Goal: Download file/media: Download file/media

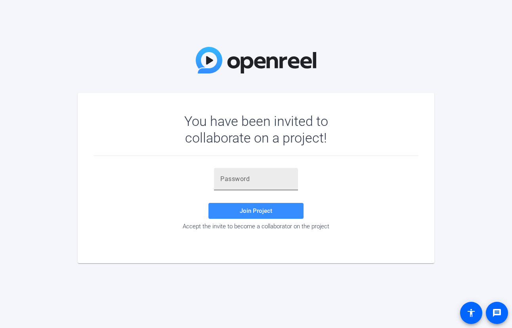
click at [251, 180] on input "text" at bounding box center [255, 179] width 71 height 10
paste input "4dg%OK"
type input "4dg%OK"
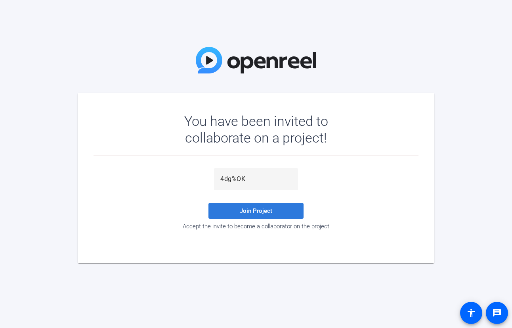
click at [261, 208] on span "Join Project" at bounding box center [256, 210] width 33 height 7
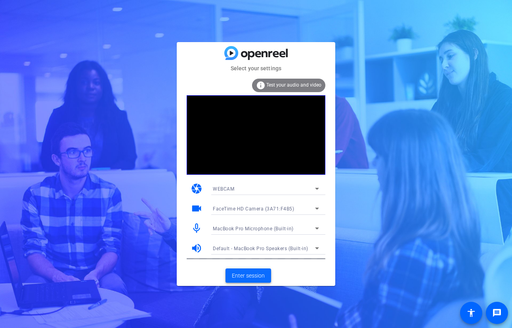
click at [253, 275] on span "Enter session" at bounding box center [248, 275] width 33 height 8
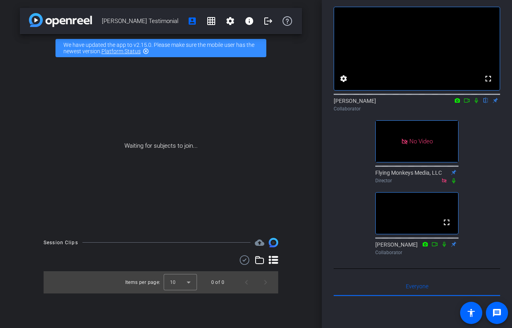
scroll to position [34, 0]
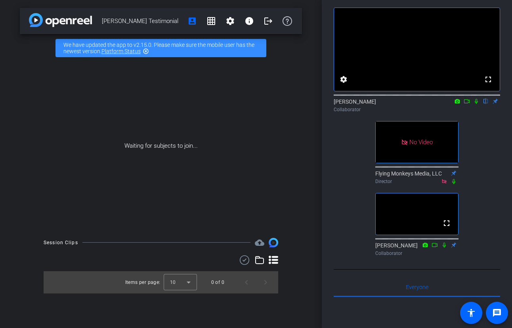
click at [147, 53] on mat-icon "highlight_off" at bounding box center [146, 51] width 6 height 6
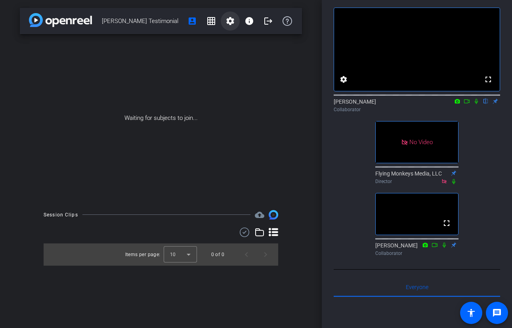
click at [227, 21] on mat-icon "settings" at bounding box center [231, 21] width 10 height 10
click at [252, 20] on div at bounding box center [256, 164] width 512 height 328
click at [245, 20] on mat-icon "info" at bounding box center [250, 21] width 10 height 10
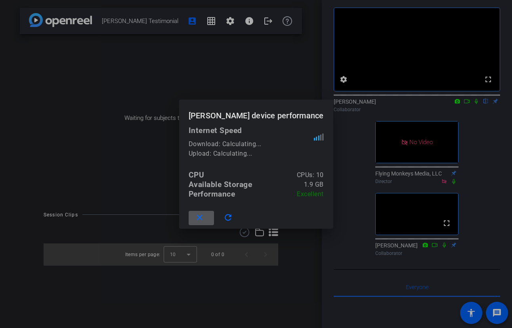
click at [233, 103] on h1 "[PERSON_NAME] device performance" at bounding box center [256, 113] width 154 height 26
click at [180, 51] on div at bounding box center [256, 164] width 512 height 328
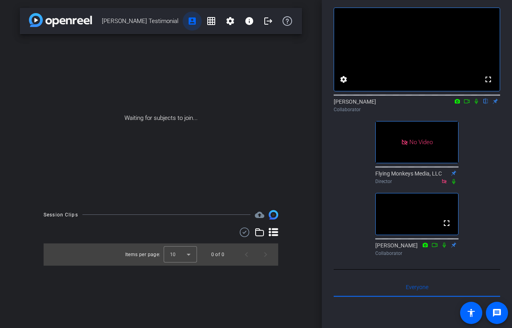
click at [192, 22] on mat-icon "account_box" at bounding box center [193, 21] width 10 height 10
click at [234, 22] on mat-icon "settings" at bounding box center [231, 21] width 10 height 10
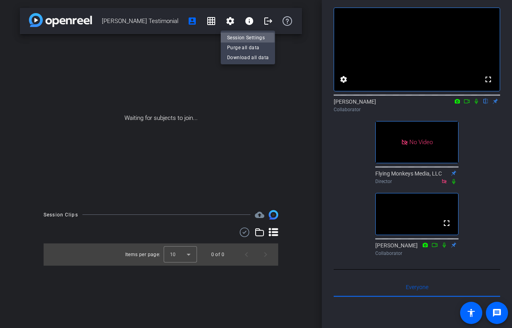
click at [245, 38] on span "Session Settings" at bounding box center [248, 38] width 42 height 10
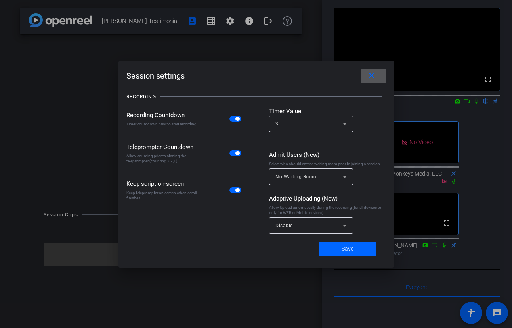
click at [371, 74] on mat-icon "close" at bounding box center [372, 76] width 10 height 10
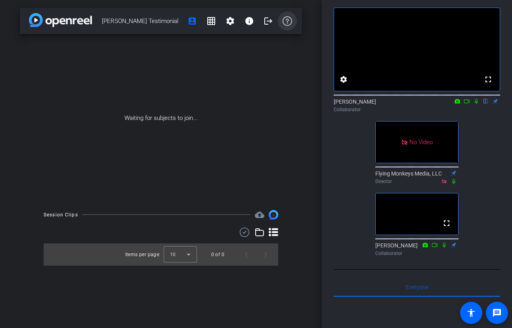
click at [290, 24] on icon at bounding box center [288, 21] width 10 height 10
click at [209, 24] on mat-icon "grid_on" at bounding box center [212, 21] width 10 height 10
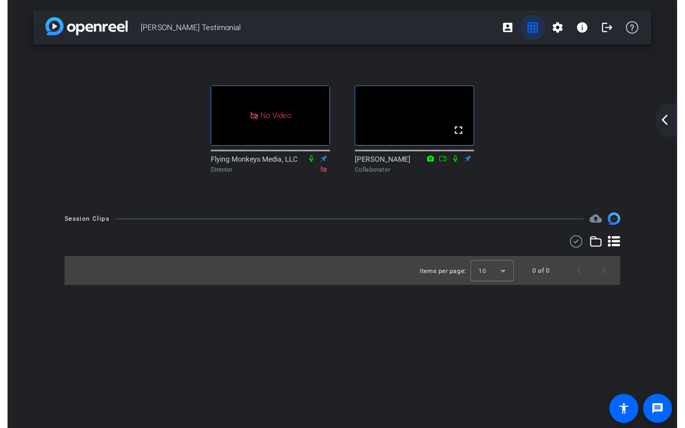
scroll to position [0, 0]
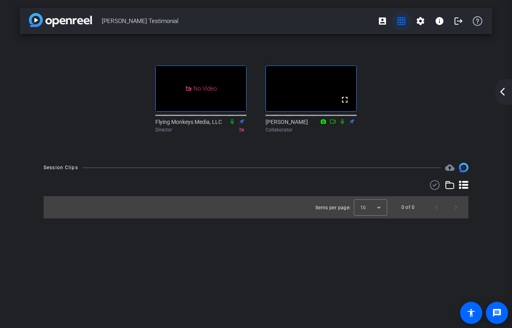
click at [400, 18] on mat-icon "grid_on" at bounding box center [402, 21] width 10 height 10
click at [400, 24] on mat-icon "grid_on" at bounding box center [402, 21] width 10 height 10
click at [503, 94] on mat-icon "arrow_back_ios_new" at bounding box center [503, 92] width 10 height 10
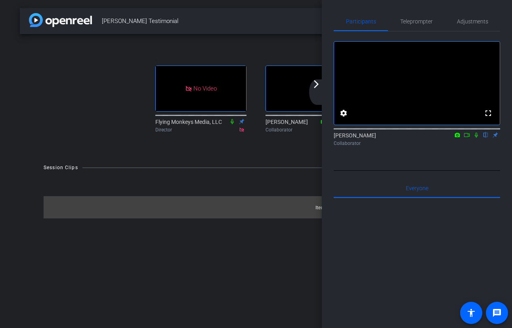
click at [130, 147] on div ". No Video Flying Monkeys Media, LLC Director . fullscreen [PERSON_NAME] Collab…" at bounding box center [256, 94] width 441 height 105
click at [249, 172] on div "[PERSON_NAME] Testimonial account_box grid_on settings info logout . No Video F…" at bounding box center [256, 164] width 512 height 328
click at [323, 208] on div "Participants Teleprompter Adjustments fullscreen settings [PERSON_NAME] flip Co…" at bounding box center [417, 164] width 190 height 328
click at [97, 61] on div ". No Video Flying Monkeys Media, LLC Director . fullscreen [PERSON_NAME] Collab…" at bounding box center [256, 94] width 441 height 105
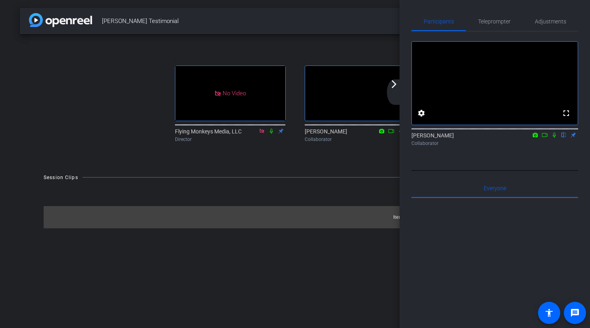
click at [278, 164] on div ". No Video Flying Monkeys Media, LLC Director . fullscreen [PERSON_NAME] Collab…" at bounding box center [295, 99] width 550 height 130
click at [487, 22] on span "Teleprompter" at bounding box center [494, 22] width 33 height 6
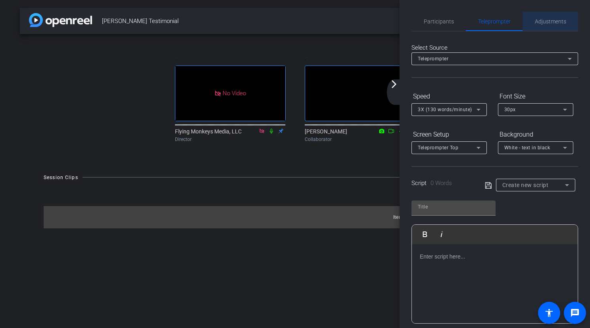
click at [512, 22] on span "Adjustments" at bounding box center [550, 22] width 31 height 6
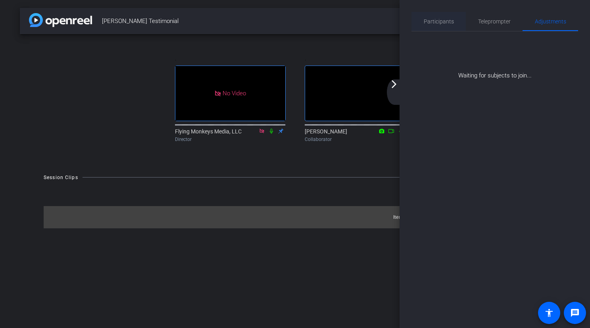
click at [430, 21] on span "Participants" at bounding box center [439, 22] width 30 height 6
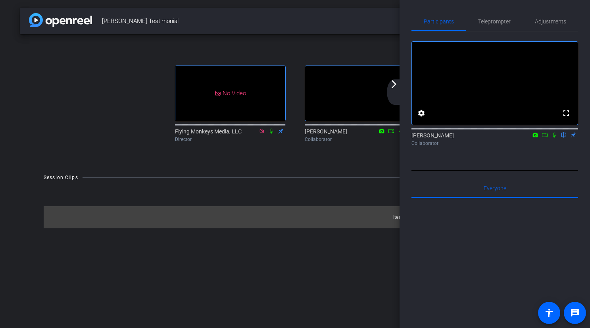
click at [361, 39] on div ". No Video Flying Monkeys Media, LLC Director . fullscreen [PERSON_NAME] Collab…" at bounding box center [295, 99] width 550 height 130
click at [282, 33] on div "[PERSON_NAME] Testimonial account_box grid_on settings info logout" at bounding box center [295, 21] width 550 height 26
click at [353, 31] on div "[PERSON_NAME] Testimonial account_box grid_on settings info logout" at bounding box center [295, 21] width 550 height 26
click at [397, 12] on div "[PERSON_NAME] Testimonial account_box grid_on settings info logout" at bounding box center [295, 21] width 550 height 26
click at [390, 17] on span "[PERSON_NAME] Testimonial" at bounding box center [276, 21] width 349 height 16
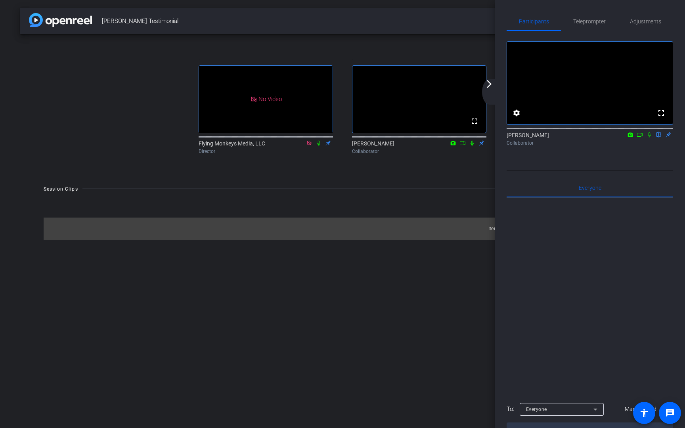
click at [491, 85] on mat-icon "arrow_forward_ios" at bounding box center [490, 84] width 10 height 10
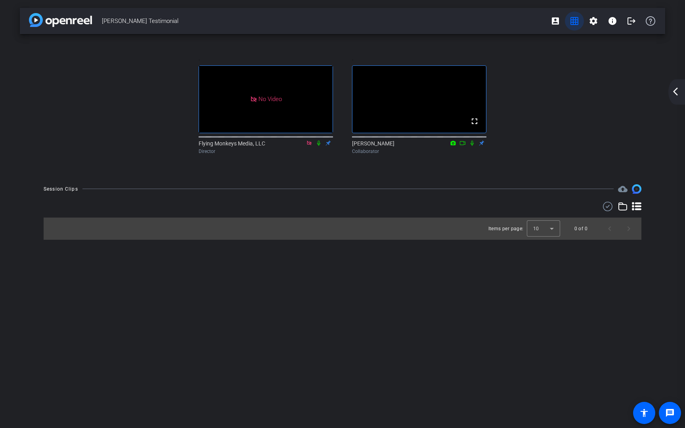
click at [512, 19] on mat-icon "grid_on" at bounding box center [575, 21] width 10 height 10
click at [512, 23] on mat-icon "account_box" at bounding box center [556, 21] width 10 height 10
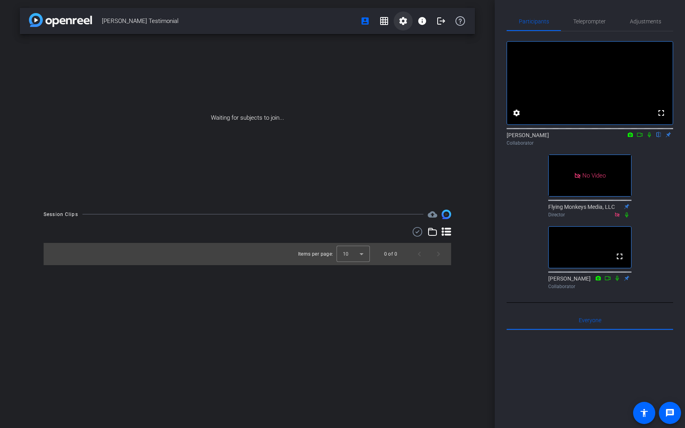
click at [397, 18] on span at bounding box center [403, 21] width 19 height 19
click at [417, 38] on span "Session Settings" at bounding box center [421, 38] width 42 height 10
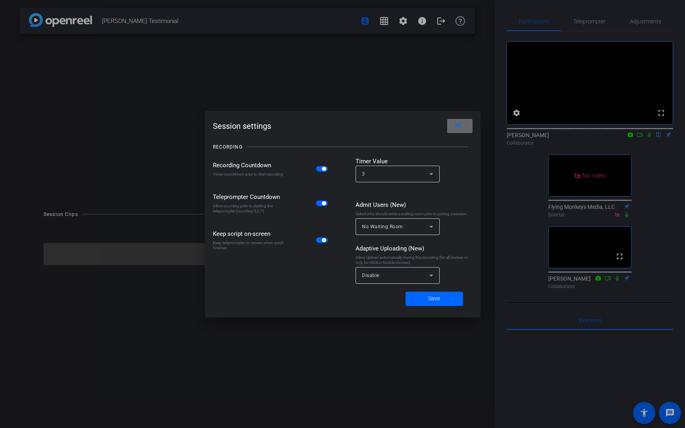
click at [456, 127] on mat-icon "close" at bounding box center [458, 126] width 10 height 10
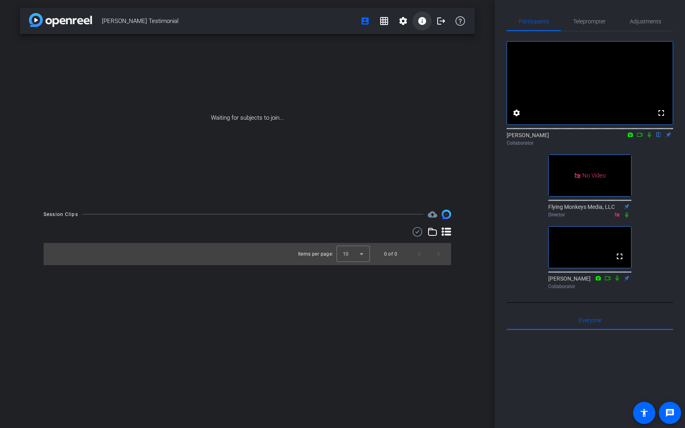
click at [422, 22] on mat-icon "info" at bounding box center [423, 21] width 10 height 10
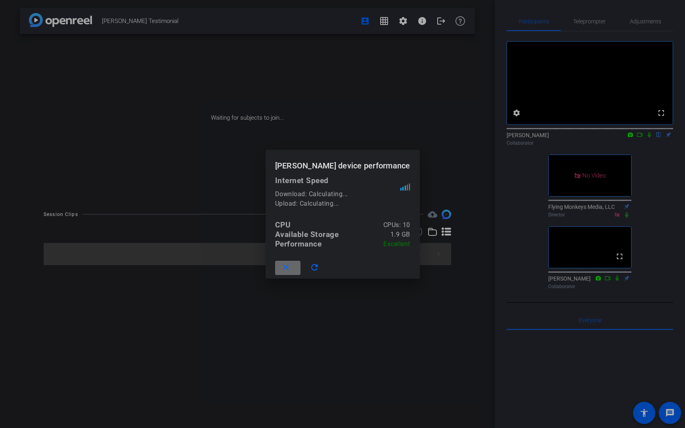
click at [289, 266] on mat-icon "close" at bounding box center [286, 268] width 10 height 10
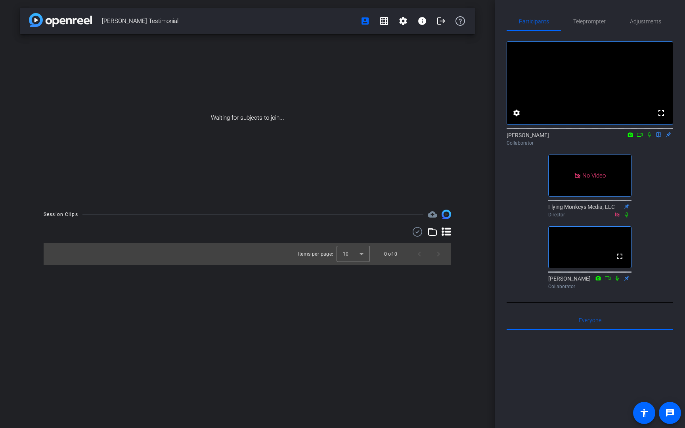
drag, startPoint x: 369, startPoint y: 21, endPoint x: 337, endPoint y: 72, distance: 60.2
click at [337, 72] on div "[PERSON_NAME] Testimonial account_box grid_on settings info logout Waiting for …" at bounding box center [247, 214] width 495 height 428
click at [459, 21] on icon at bounding box center [461, 21] width 10 height 10
click at [512, 138] on icon at bounding box center [649, 135] width 6 height 6
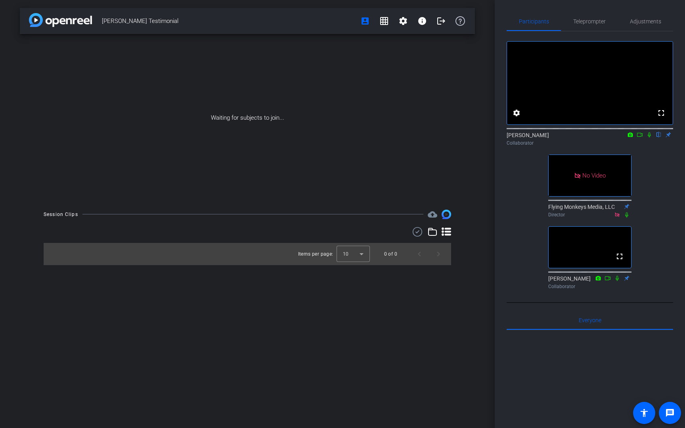
click at [512, 138] on icon at bounding box center [649, 135] width 6 height 6
click at [512, 137] on icon at bounding box center [640, 135] width 6 height 4
click at [512, 137] on icon at bounding box center [649, 134] width 4 height 4
click at [512, 138] on icon at bounding box center [650, 134] width 4 height 5
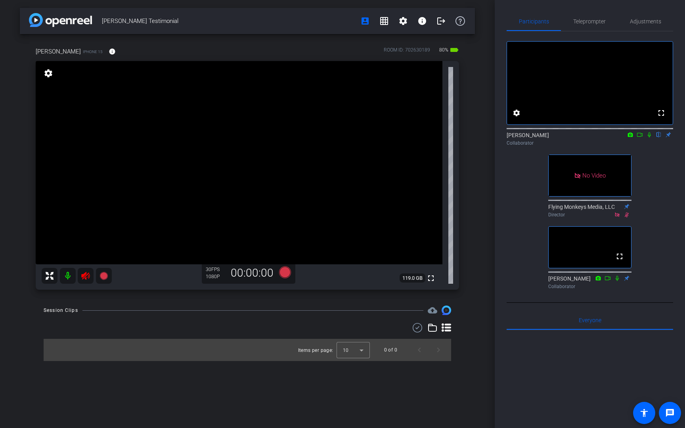
click at [82, 277] on icon at bounding box center [85, 276] width 8 height 8
click at [512, 25] on span "Teleprompter" at bounding box center [589, 21] width 33 height 19
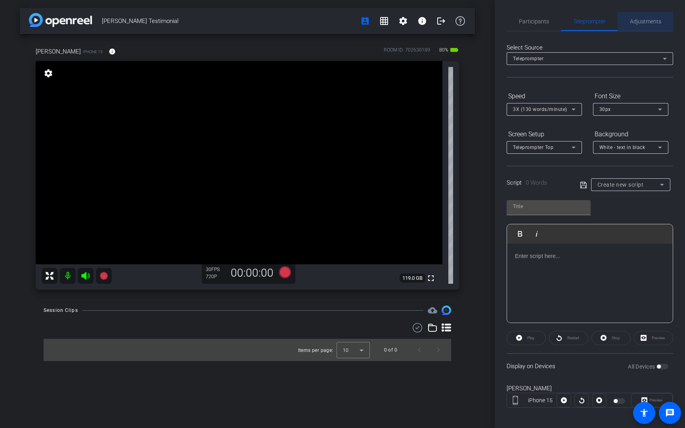
click at [512, 19] on span "Adjustments" at bounding box center [645, 22] width 31 height 6
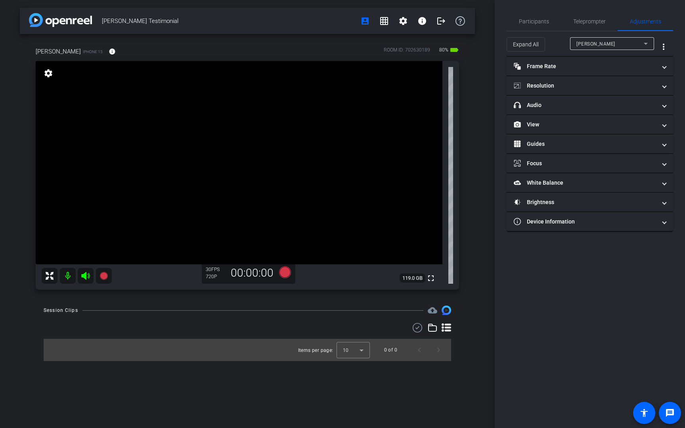
click at [512, 49] on div "[PERSON_NAME]" at bounding box center [612, 43] width 71 height 13
click at [512, 47] on div at bounding box center [342, 214] width 685 height 428
click at [512, 69] on mat-panel-title "Frame Rate Frame Rate" at bounding box center [585, 66] width 143 height 8
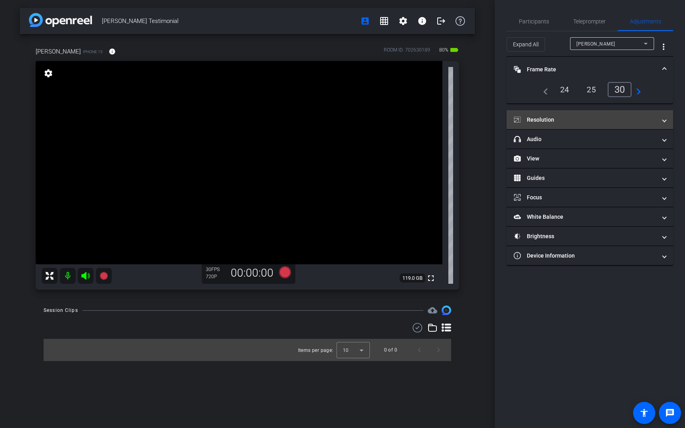
click at [512, 118] on mat-panel-title "Resolution" at bounding box center [585, 120] width 143 height 8
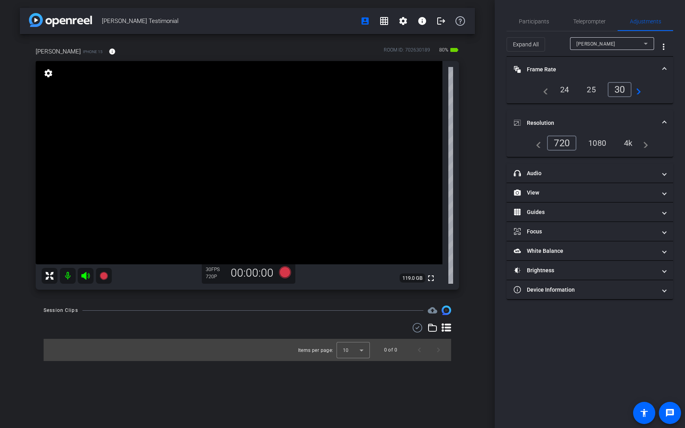
click at [512, 89] on div "24" at bounding box center [564, 89] width 21 height 13
click at [512, 145] on div "1080" at bounding box center [598, 142] width 30 height 13
click at [512, 21] on span "Participants" at bounding box center [534, 22] width 30 height 6
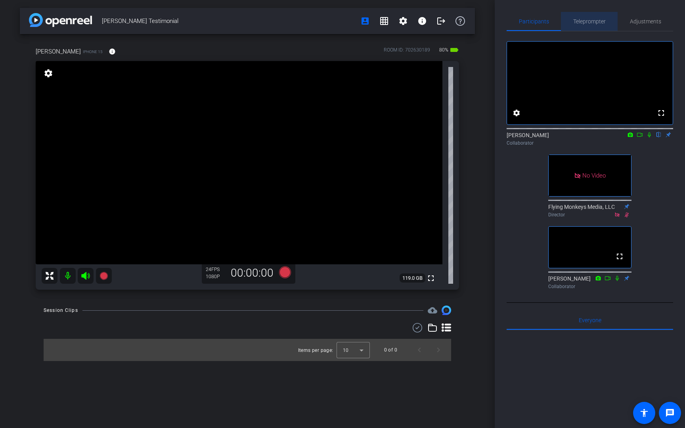
click at [512, 27] on span "Teleprompter" at bounding box center [589, 21] width 33 height 19
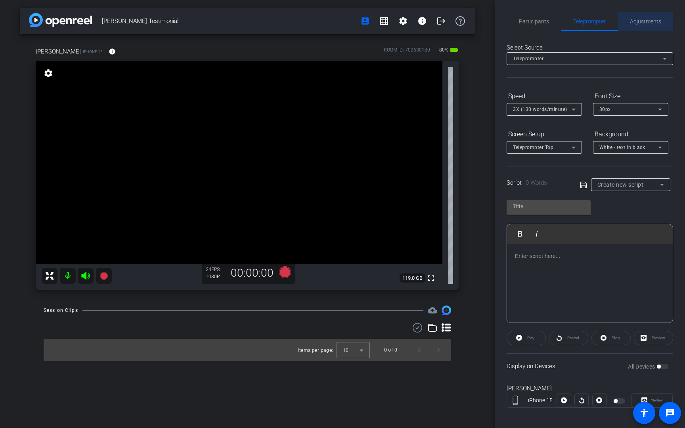
click at [512, 25] on span "Adjustments" at bounding box center [645, 21] width 31 height 19
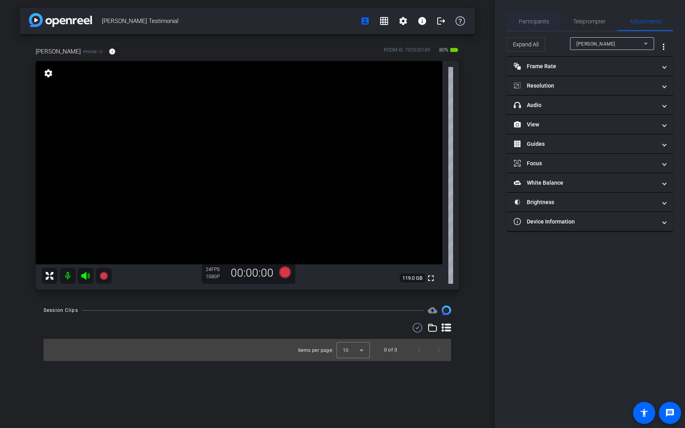
click at [512, 21] on span "Participants" at bounding box center [534, 22] width 30 height 6
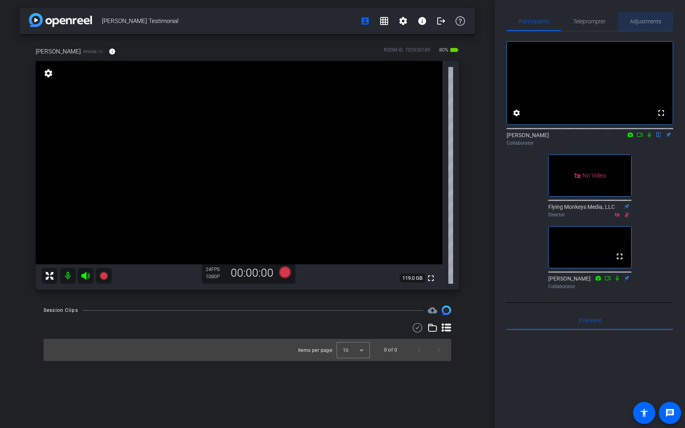
click at [512, 23] on span "Adjustments" at bounding box center [645, 22] width 31 height 6
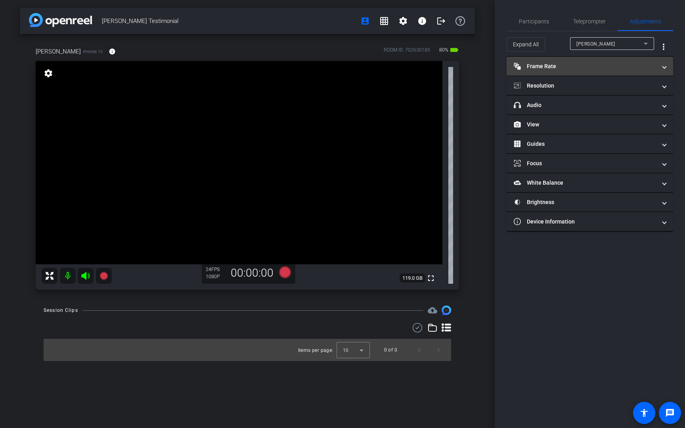
click at [512, 63] on mat-panel-title "Frame Rate Frame Rate" at bounding box center [585, 66] width 143 height 8
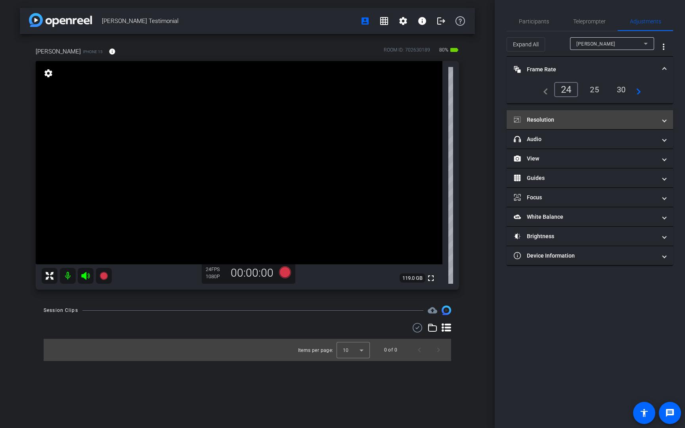
click at [512, 113] on mat-expansion-panel-header "Resolution" at bounding box center [590, 119] width 167 height 19
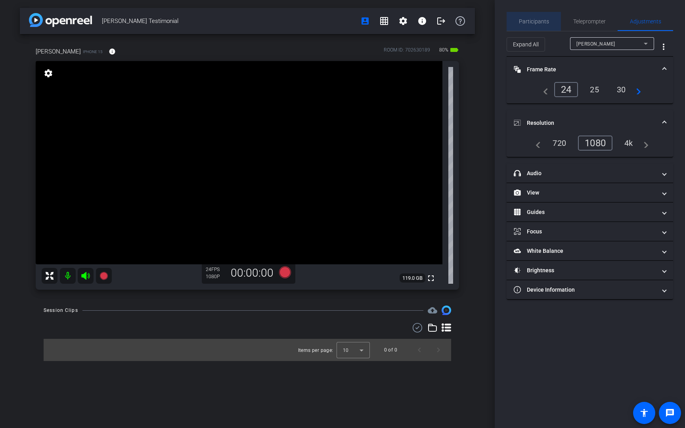
click at [512, 19] on span "Participants" at bounding box center [534, 22] width 30 height 6
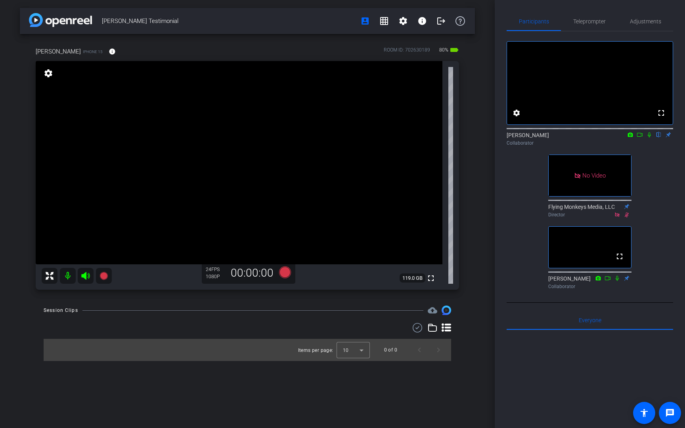
click at [512, 138] on icon at bounding box center [649, 134] width 3 height 5
click at [479, 222] on div "[PERSON_NAME] Testimonial account_box grid_on settings info logout [PERSON_NAME…" at bounding box center [247, 214] width 495 height 428
click at [284, 275] on icon at bounding box center [285, 272] width 12 height 12
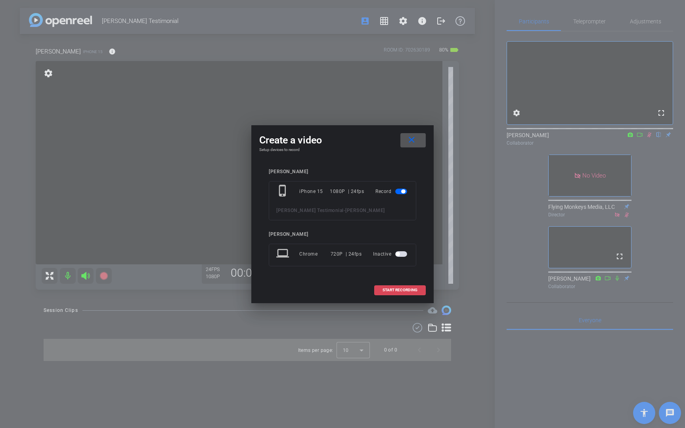
click at [401, 289] on span "START RECORDING" at bounding box center [400, 290] width 35 height 4
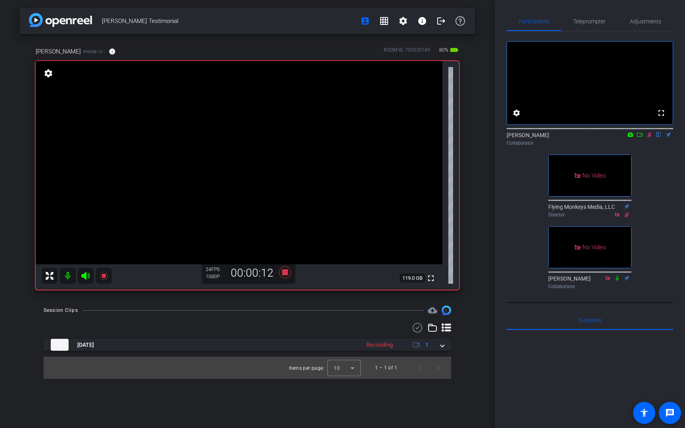
click at [512, 137] on icon at bounding box center [640, 135] width 6 height 4
click at [285, 272] on icon at bounding box center [285, 272] width 12 height 12
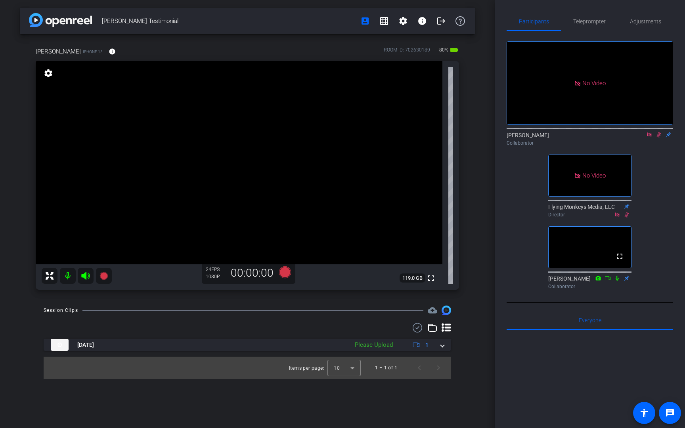
click at [512, 138] on icon at bounding box center [659, 134] width 4 height 5
click at [512, 137] on icon at bounding box center [649, 134] width 4 height 4
click at [285, 273] on icon at bounding box center [285, 272] width 12 height 12
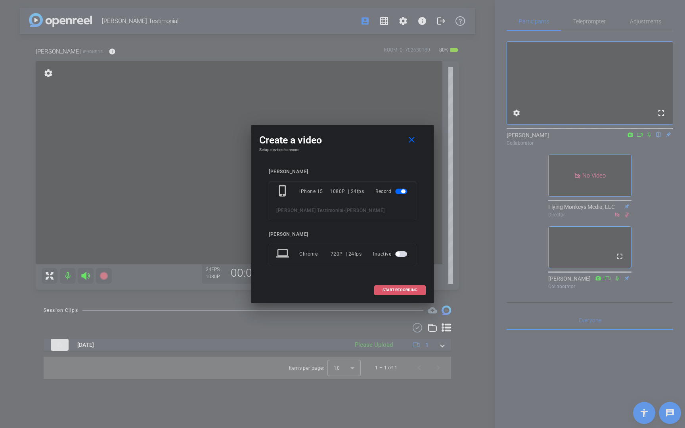
click at [399, 287] on span at bounding box center [400, 290] width 51 height 19
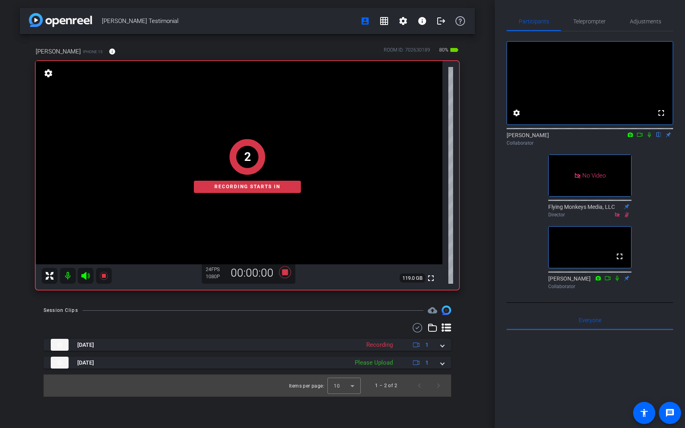
click at [512, 138] on icon at bounding box center [649, 134] width 3 height 5
click at [512, 138] on icon at bounding box center [640, 135] width 6 height 6
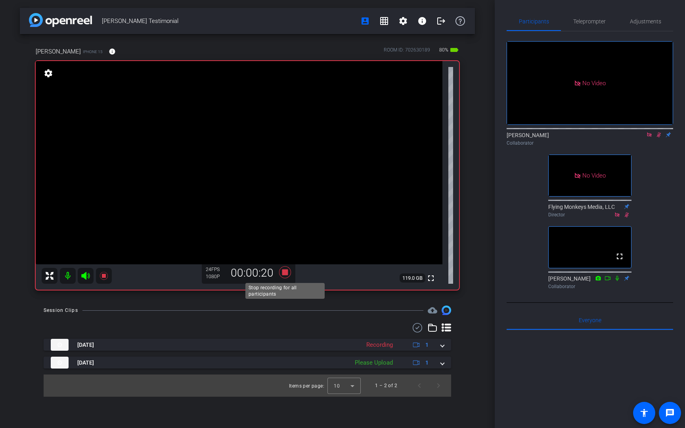
click at [285, 274] on icon at bounding box center [285, 272] width 12 height 12
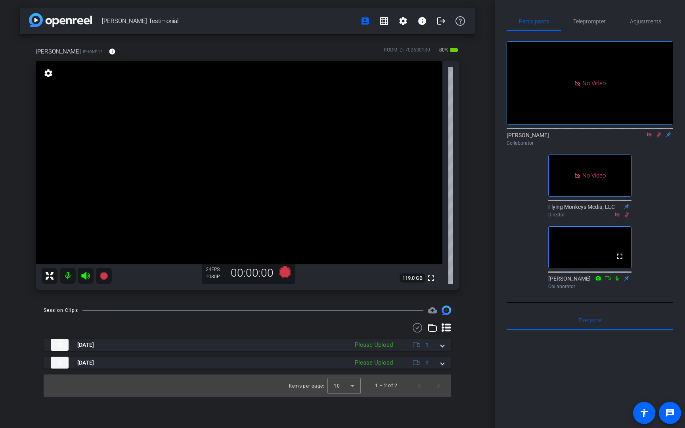
click at [512, 137] on icon at bounding box center [649, 134] width 4 height 4
click at [512, 138] on icon at bounding box center [649, 135] width 6 height 6
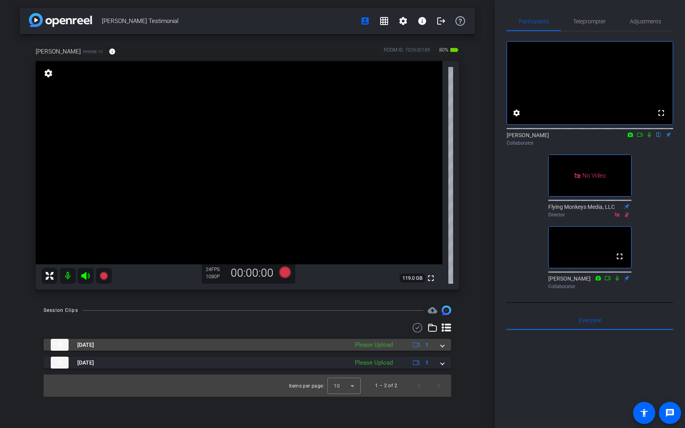
click at [383, 327] on div "Please Upload" at bounding box center [374, 345] width 46 height 9
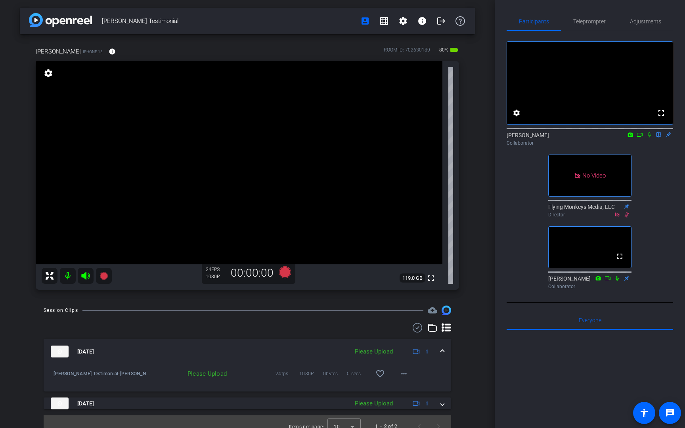
click at [383, 327] on div "Please Upload" at bounding box center [374, 351] width 46 height 9
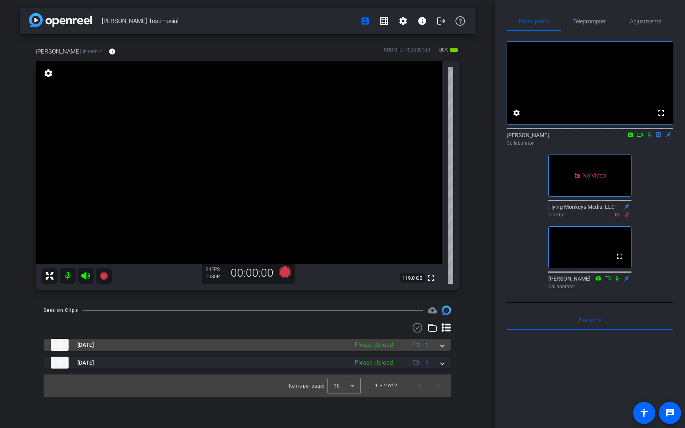
click at [383, 327] on div "Please Upload" at bounding box center [374, 345] width 46 height 9
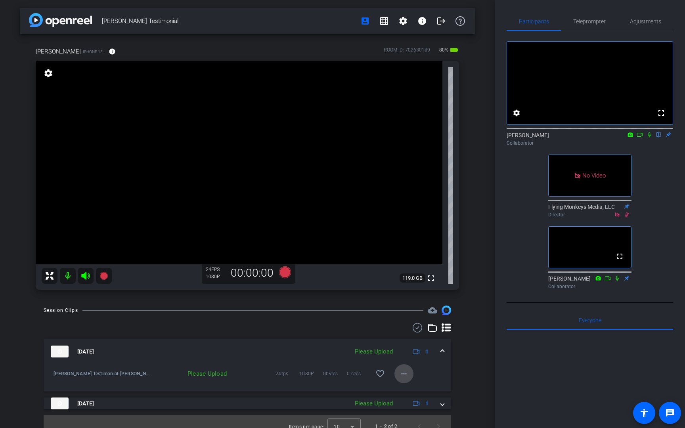
click at [404, 327] on mat-icon "more_horiz" at bounding box center [404, 374] width 10 height 10
click at [411, 327] on span "Upload" at bounding box center [417, 391] width 32 height 10
click at [441, 327] on span at bounding box center [442, 352] width 3 height 8
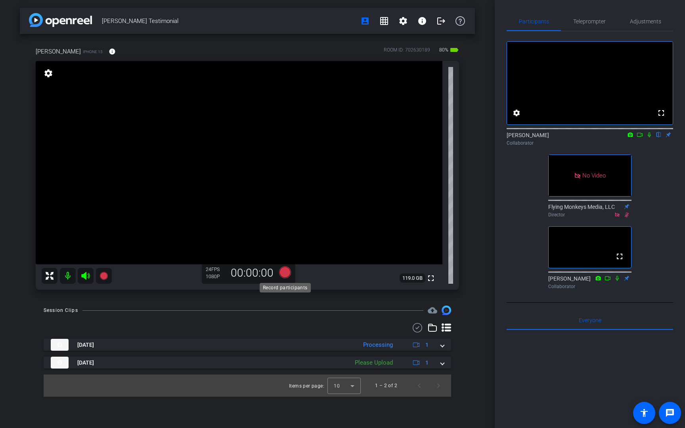
click at [286, 272] on icon at bounding box center [285, 272] width 12 height 12
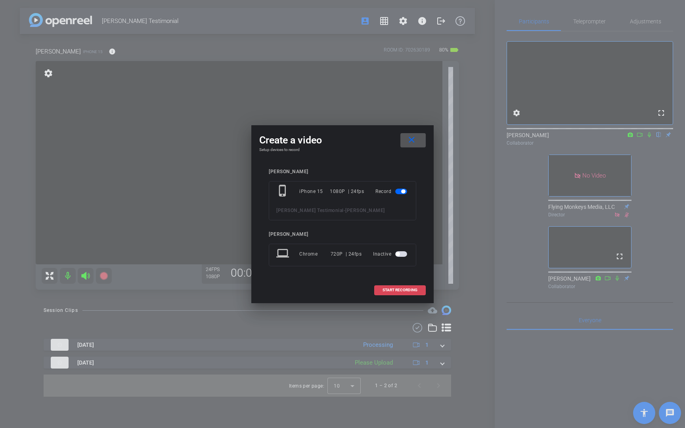
click at [398, 291] on span "START RECORDING" at bounding box center [400, 290] width 35 height 4
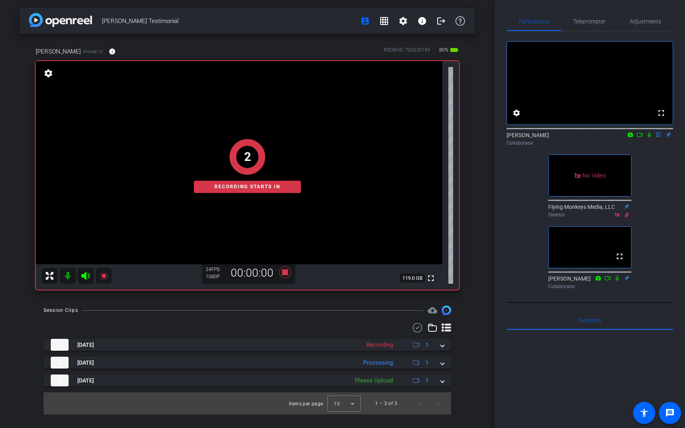
click at [512, 138] on icon at bounding box center [649, 135] width 6 height 6
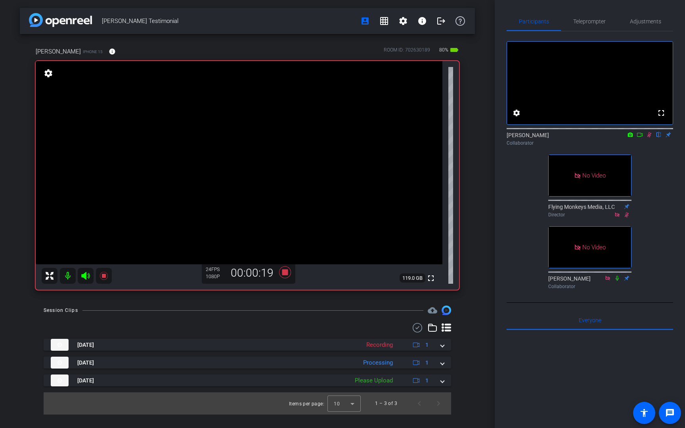
click at [512, 138] on icon at bounding box center [649, 135] width 6 height 6
click at [512, 138] on icon at bounding box center [649, 134] width 3 height 5
click at [512, 138] on icon at bounding box center [649, 135] width 6 height 6
click at [512, 138] on icon at bounding box center [649, 134] width 3 height 5
click at [512, 138] on icon at bounding box center [649, 135] width 6 height 6
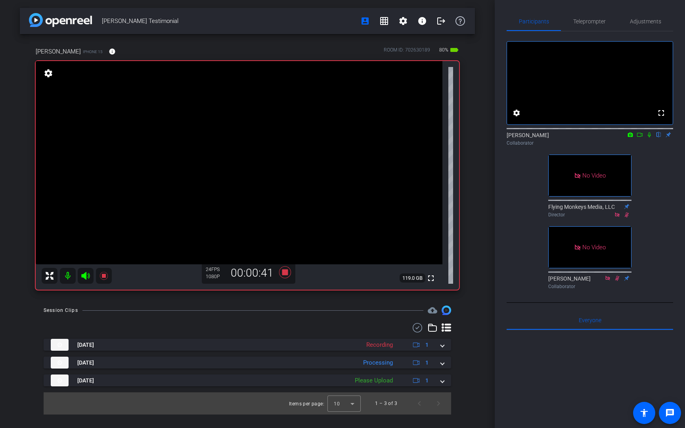
click at [512, 138] on icon at bounding box center [649, 134] width 3 height 5
click at [512, 138] on icon at bounding box center [649, 135] width 6 height 6
click at [282, 271] on icon at bounding box center [285, 272] width 12 height 12
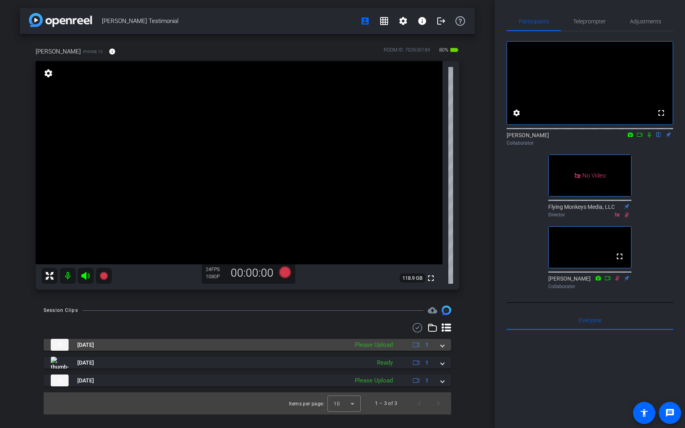
click at [443, 327] on span at bounding box center [442, 345] width 3 height 8
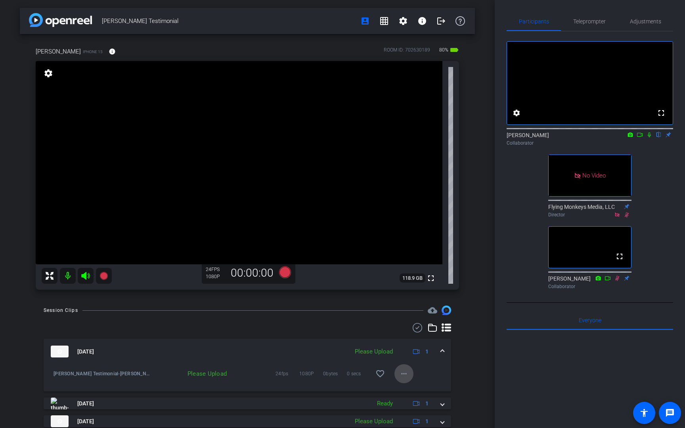
click at [403, 327] on mat-icon "more_horiz" at bounding box center [404, 374] width 10 height 10
click at [405, 327] on span "Upload" at bounding box center [417, 391] width 32 height 10
click at [512, 281] on icon at bounding box center [617, 279] width 6 height 6
click at [512, 281] on icon at bounding box center [617, 278] width 4 height 5
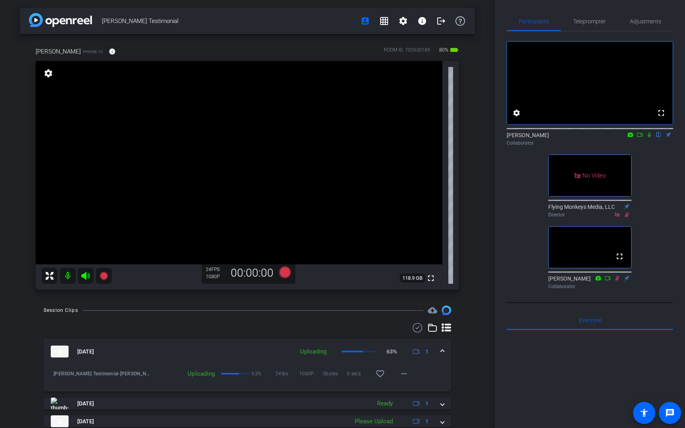
click at [512, 255] on div "fullscreen settings [PERSON_NAME] flip Collaborator No Video Flying Monkeys Med…" at bounding box center [590, 161] width 167 height 261
click at [284, 274] on icon at bounding box center [285, 272] width 12 height 12
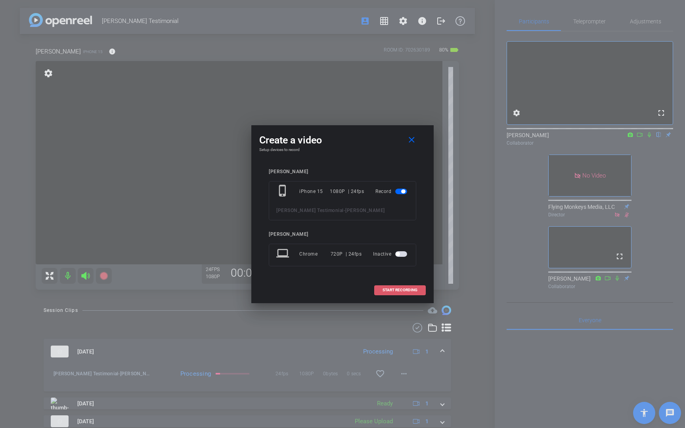
click at [380, 290] on span at bounding box center [400, 290] width 51 height 19
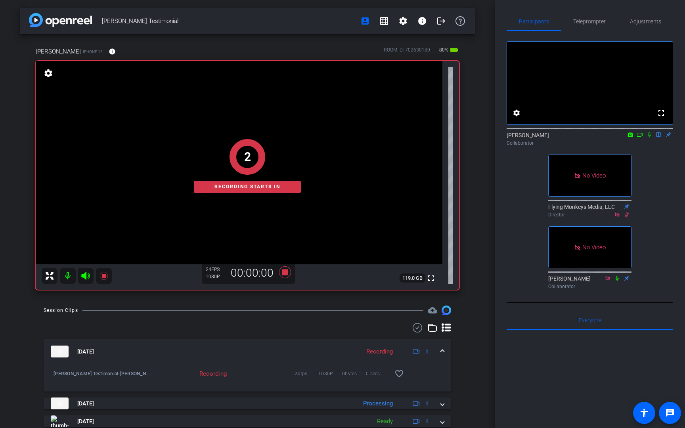
click at [512, 138] on icon at bounding box center [649, 135] width 6 height 6
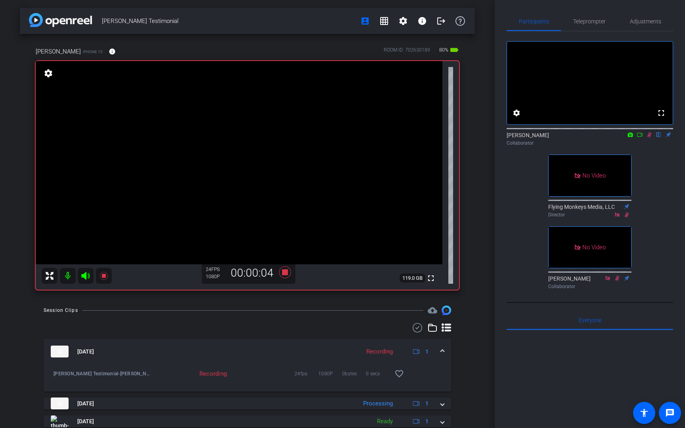
click at [512, 138] on icon at bounding box center [649, 135] width 6 height 6
click at [512, 138] on icon at bounding box center [650, 134] width 4 height 5
click at [283, 274] on icon at bounding box center [285, 272] width 12 height 12
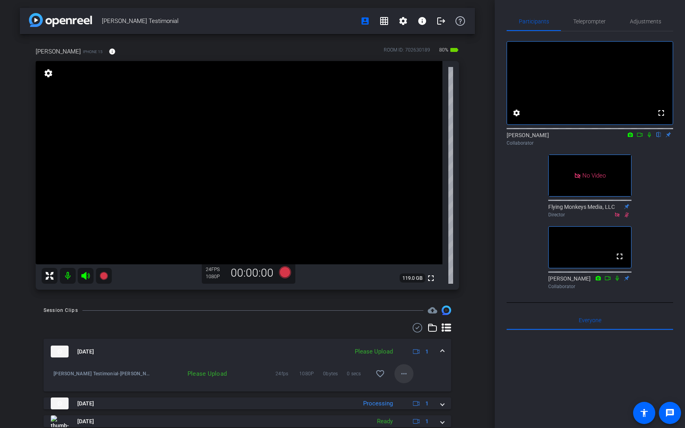
click at [403, 327] on mat-icon "more_horiz" at bounding box center [404, 374] width 10 height 10
click at [409, 327] on span "Upload" at bounding box center [417, 391] width 32 height 10
click at [481, 294] on div "[PERSON_NAME] Testimonial account_box grid_on settings info logout [PERSON_NAME…" at bounding box center [247, 214] width 495 height 428
click at [484, 243] on div "[PERSON_NAME] Testimonial account_box grid_on settings info logout [PERSON_NAME…" at bounding box center [247, 214] width 495 height 428
click at [288, 274] on icon at bounding box center [285, 272] width 12 height 12
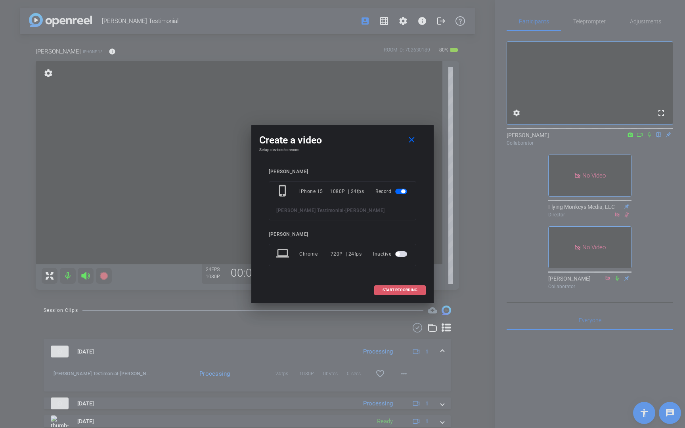
click at [393, 294] on span at bounding box center [400, 290] width 51 height 19
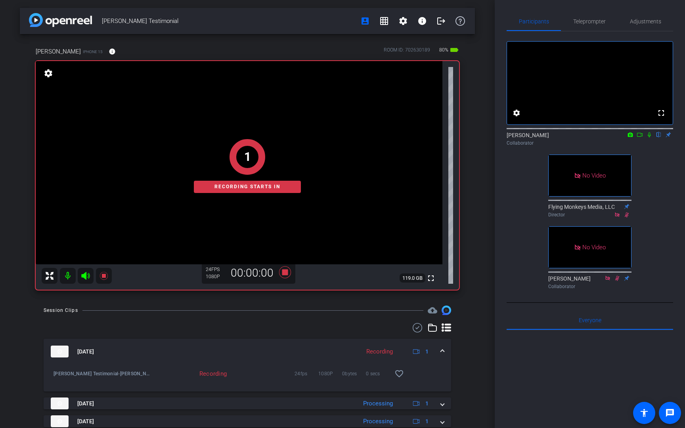
click at [512, 138] on icon at bounding box center [649, 135] width 6 height 6
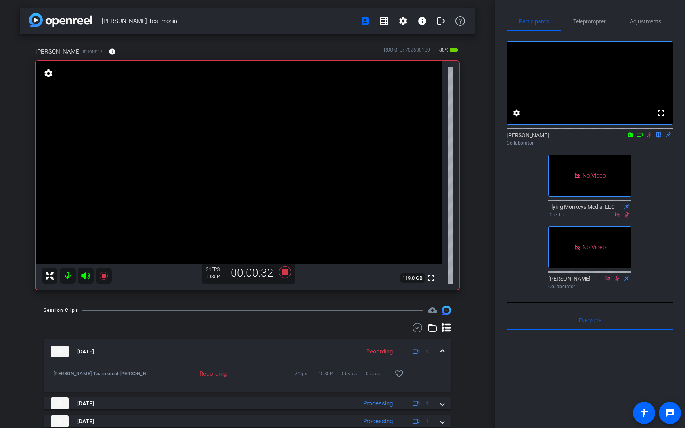
click at [512, 138] on icon at bounding box center [650, 134] width 4 height 5
click at [512, 138] on icon at bounding box center [649, 134] width 3 height 5
click at [280, 279] on icon at bounding box center [285, 272] width 19 height 14
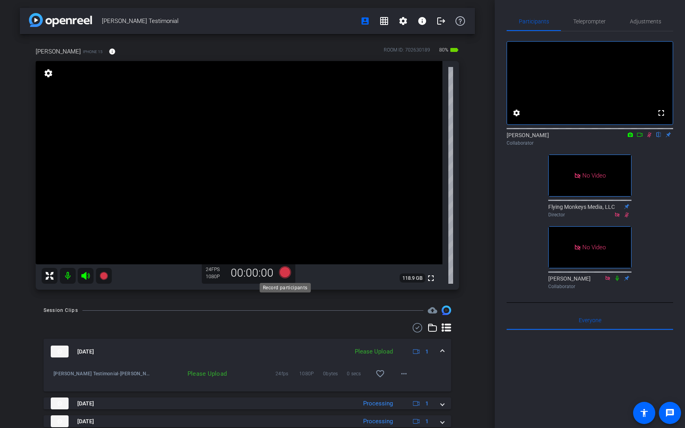
click at [288, 277] on icon at bounding box center [285, 272] width 19 height 14
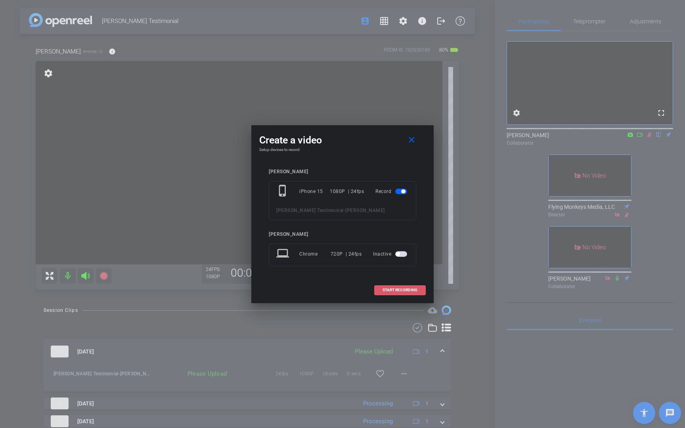
click at [403, 290] on span "START RECORDING" at bounding box center [400, 290] width 35 height 4
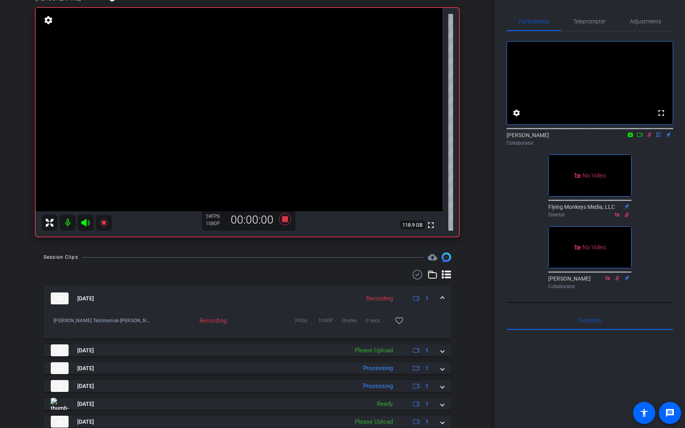
scroll to position [55, 0]
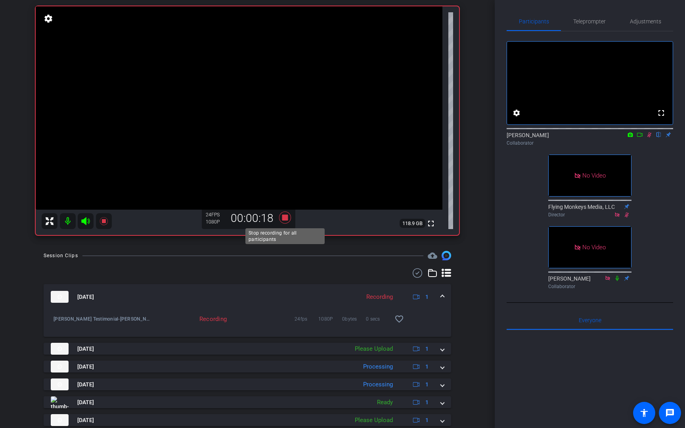
click at [285, 219] on icon at bounding box center [285, 218] width 12 height 12
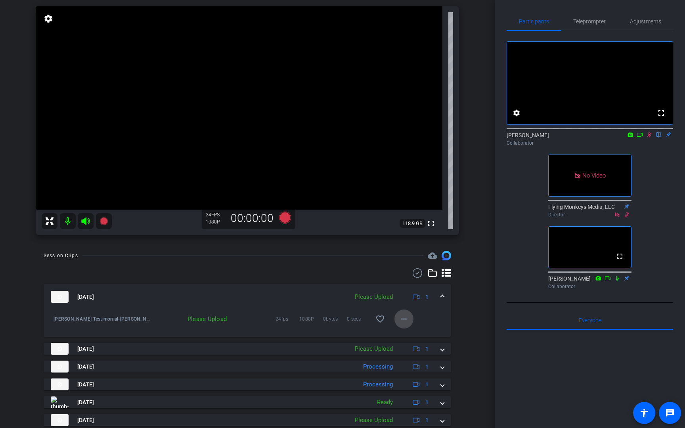
click at [406, 318] on mat-icon "more_horiz" at bounding box center [404, 319] width 10 height 10
click at [408, 327] on span "Upload" at bounding box center [417, 336] width 32 height 10
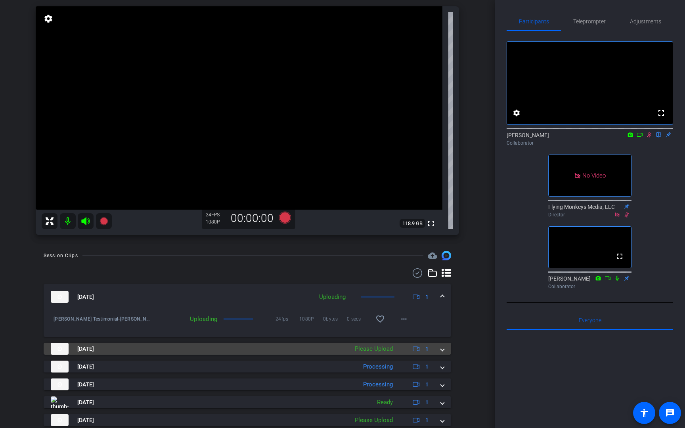
click at [443, 327] on span at bounding box center [442, 349] width 3 height 8
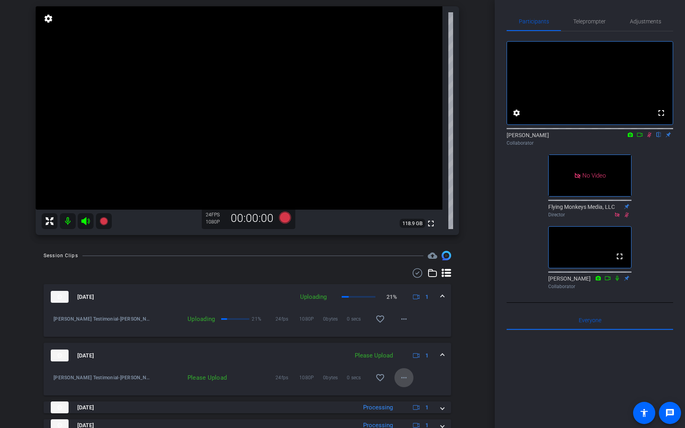
click at [401, 327] on mat-icon "more_horiz" at bounding box center [404, 378] width 10 height 10
click at [408, 327] on span "Upload" at bounding box center [417, 395] width 32 height 10
click at [512, 138] on icon at bounding box center [650, 134] width 4 height 5
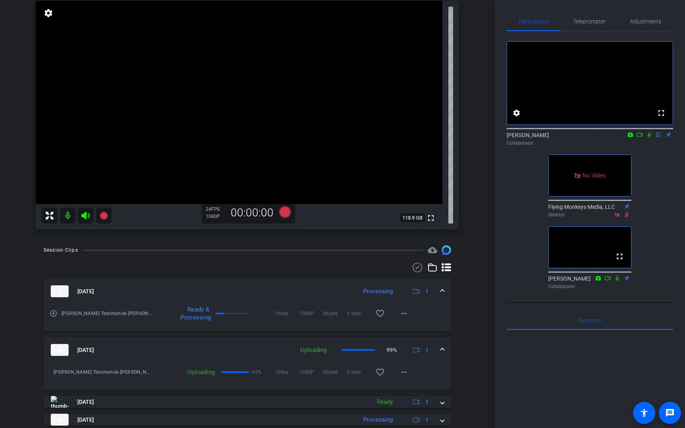
scroll to position [122, 0]
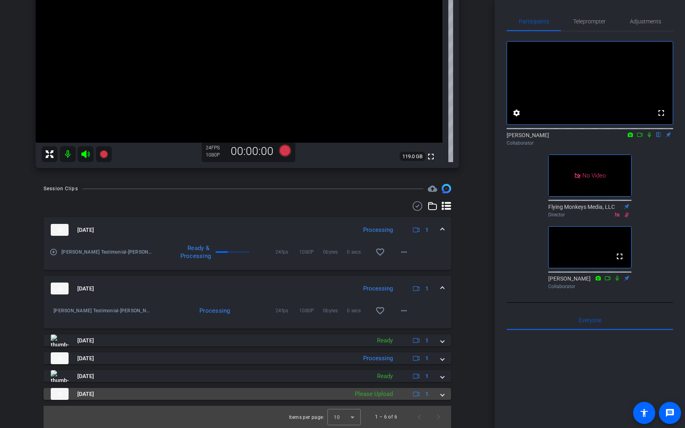
click at [442, 327] on span at bounding box center [442, 394] width 3 height 8
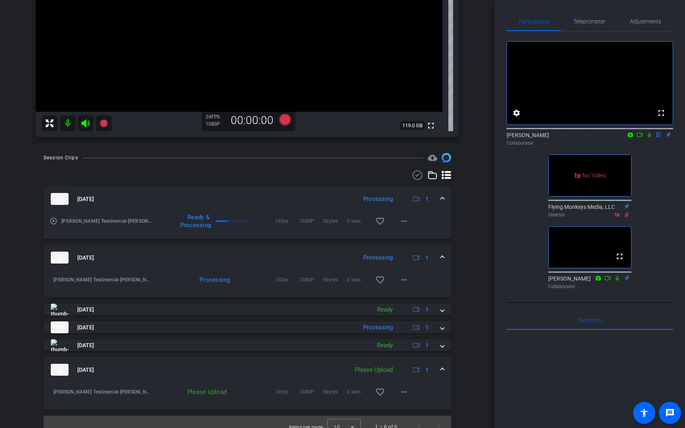
scroll to position [163, 0]
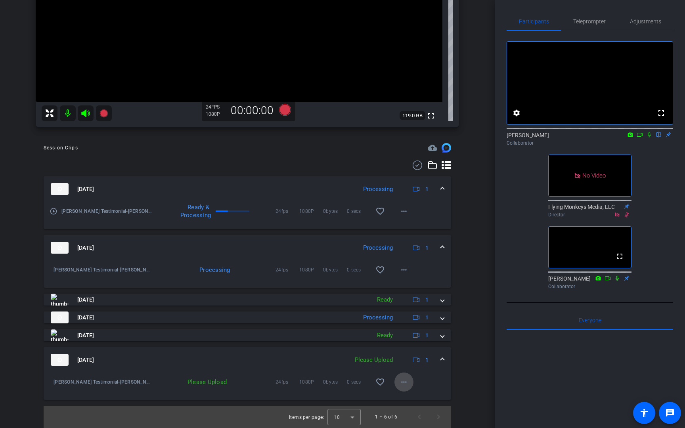
click at [409, 327] on span at bounding box center [404, 382] width 19 height 19
click at [410, 327] on span "Upload" at bounding box center [417, 399] width 32 height 10
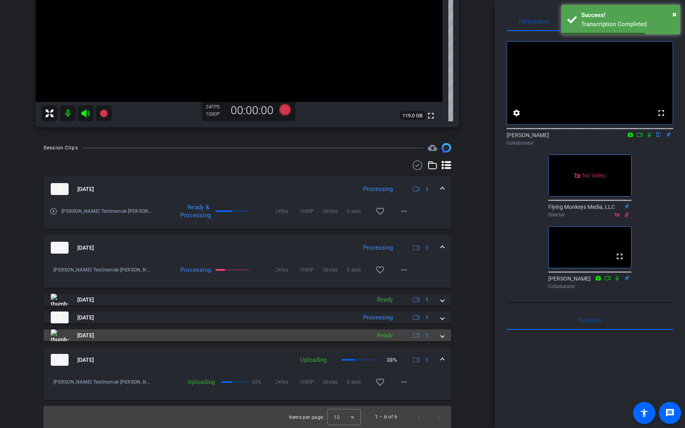
click at [445, 327] on mat-expansion-panel-header "[DATE] Ready 1" at bounding box center [248, 336] width 408 height 12
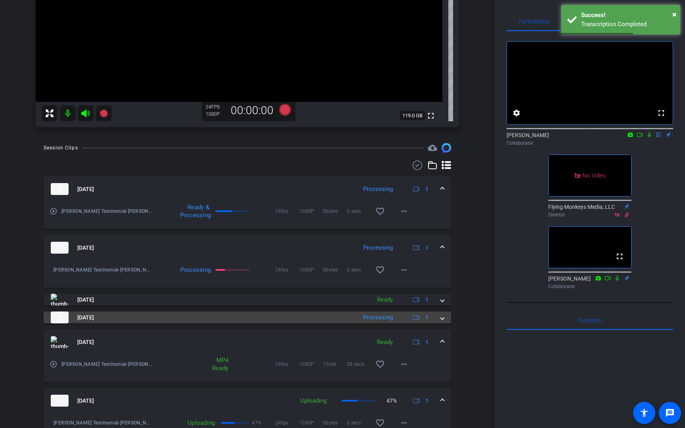
click at [445, 322] on mat-expansion-panel-header "[DATE] Processing 1" at bounding box center [248, 318] width 408 height 12
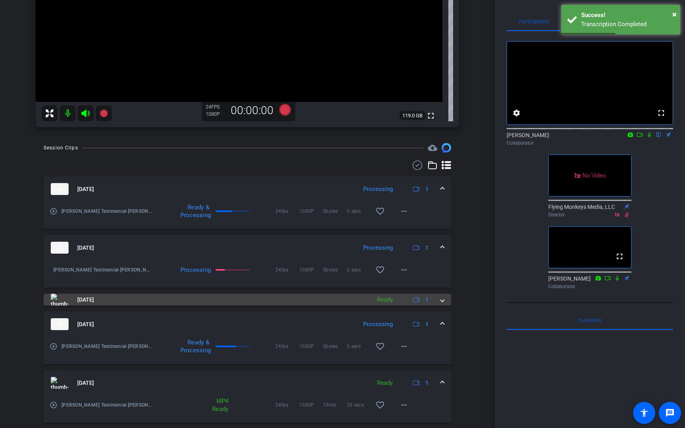
click at [444, 301] on mat-expansion-panel-header "[DATE] Ready 1" at bounding box center [248, 300] width 408 height 12
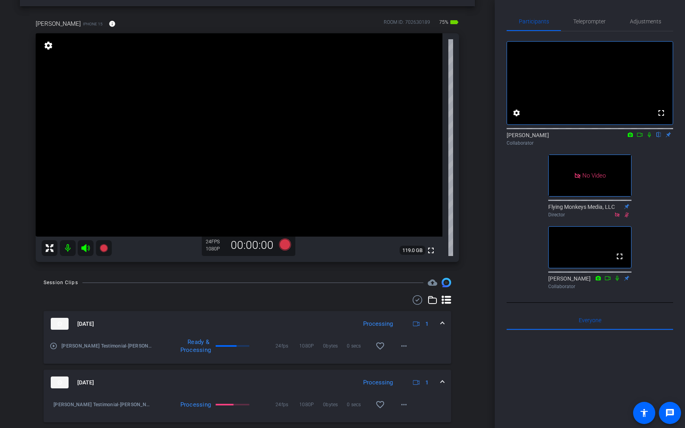
scroll to position [0, 0]
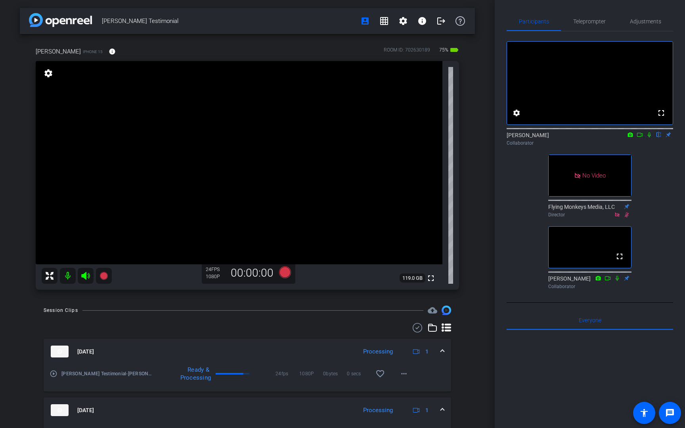
click at [478, 150] on div "[PERSON_NAME] Testimonial account_box grid_on settings info logout [PERSON_NAME…" at bounding box center [247, 214] width 495 height 428
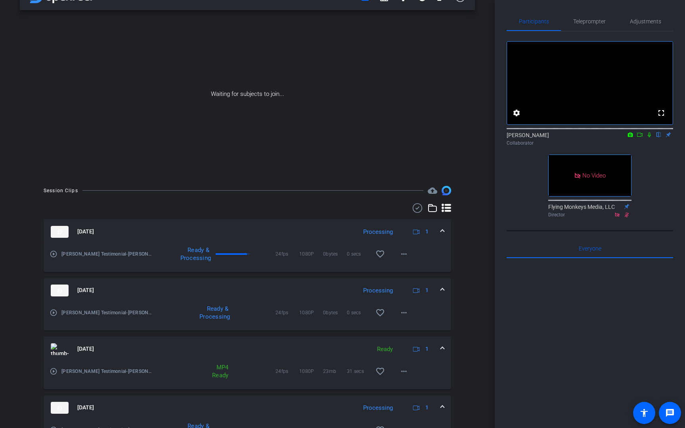
scroll to position [116, 0]
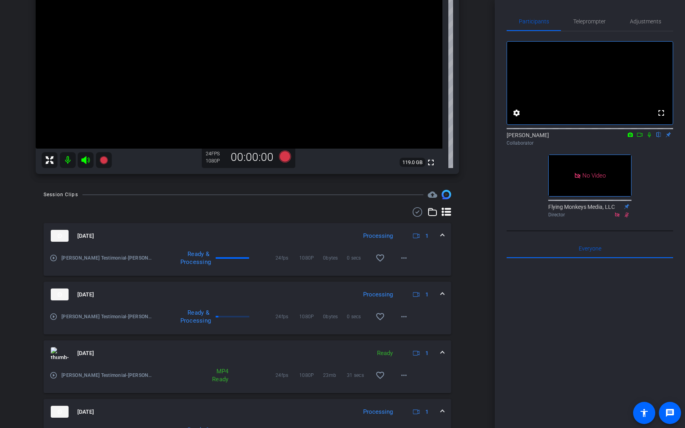
click at [512, 138] on mat-icon at bounding box center [640, 134] width 10 height 7
click at [512, 138] on icon at bounding box center [659, 135] width 6 height 6
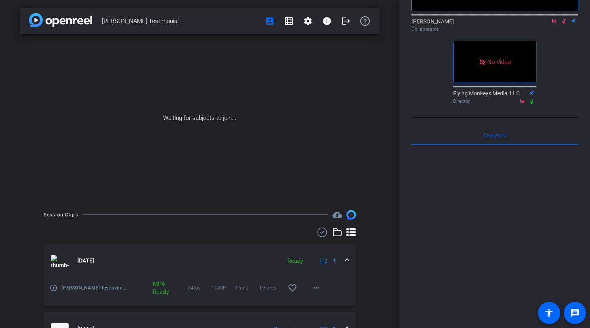
scroll to position [347, 0]
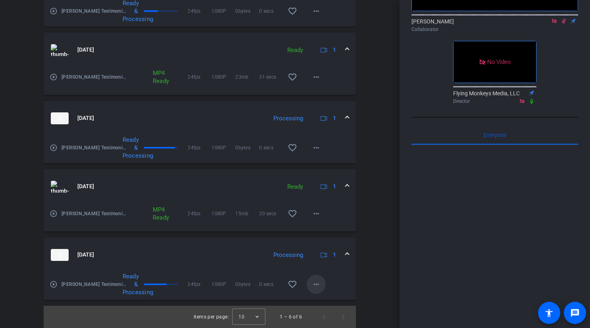
click at [316, 280] on mat-icon "more_horiz" at bounding box center [316, 284] width 10 height 10
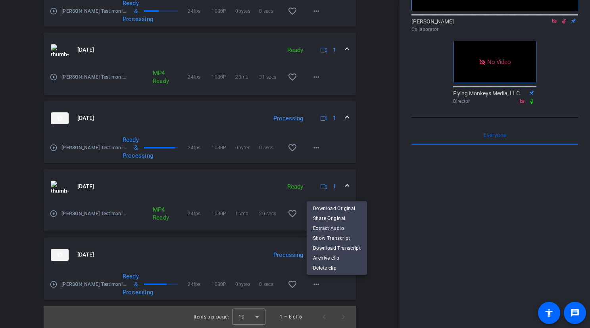
click at [383, 206] on div at bounding box center [295, 164] width 590 height 328
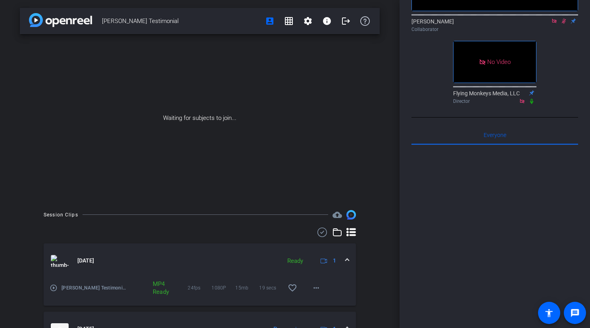
scroll to position [175, 0]
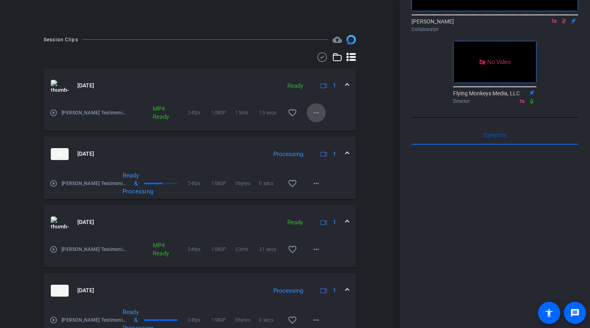
click at [318, 121] on span at bounding box center [316, 112] width 19 height 19
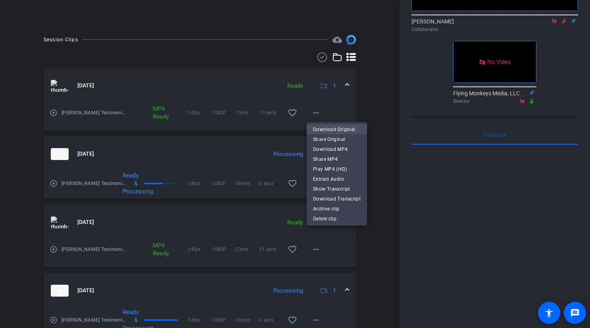
click at [323, 130] on span "Download Original" at bounding box center [337, 130] width 48 height 10
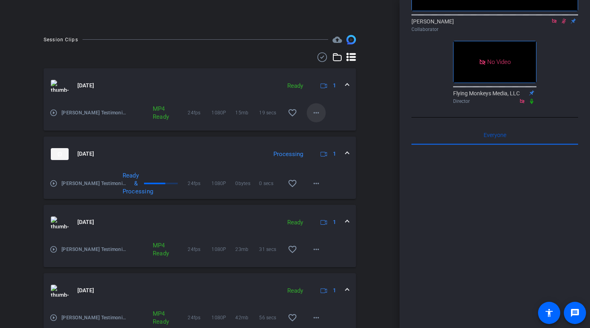
click at [316, 115] on mat-icon "more_horiz" at bounding box center [316, 113] width 10 height 10
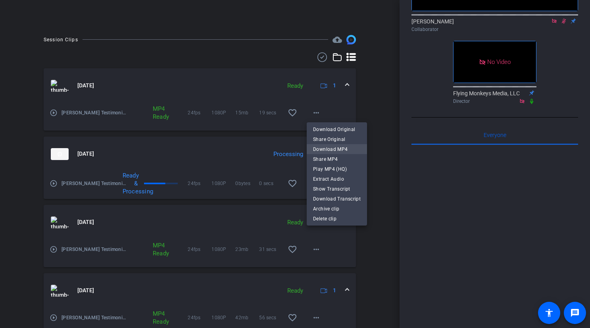
click at [329, 148] on span "Download MP4" at bounding box center [337, 149] width 48 height 10
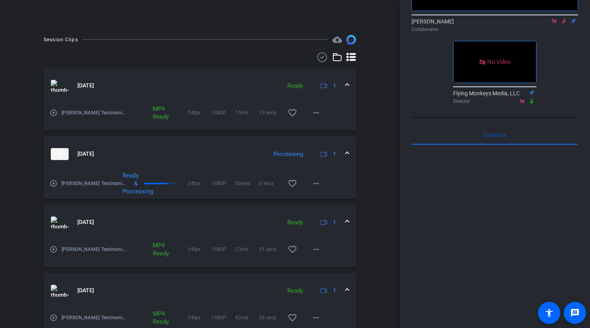
click at [345, 85] on div "[DATE] Ready 1" at bounding box center [198, 86] width 295 height 12
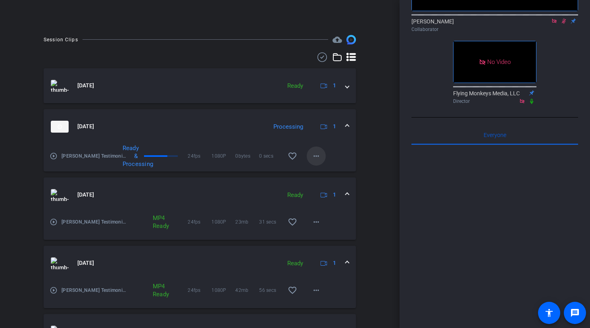
click at [318, 157] on mat-icon "more_horiz" at bounding box center [316, 156] width 10 height 10
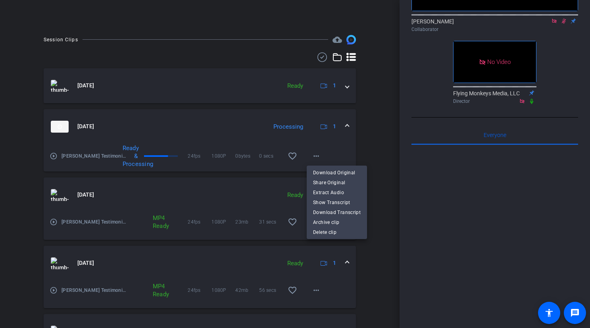
click at [391, 151] on div at bounding box center [295, 164] width 590 height 328
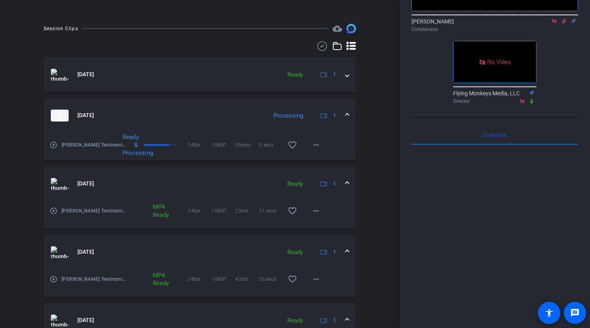
scroll to position [181, 0]
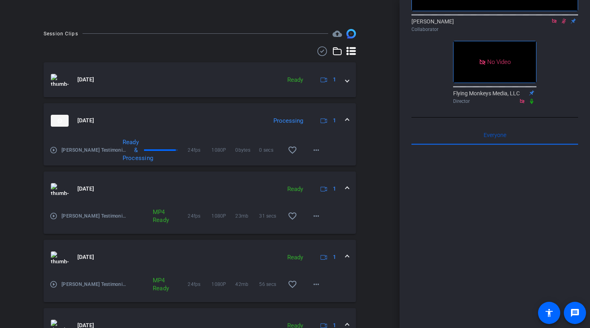
click at [317, 150] on mat-icon "more_horiz" at bounding box center [316, 148] width 10 height 10
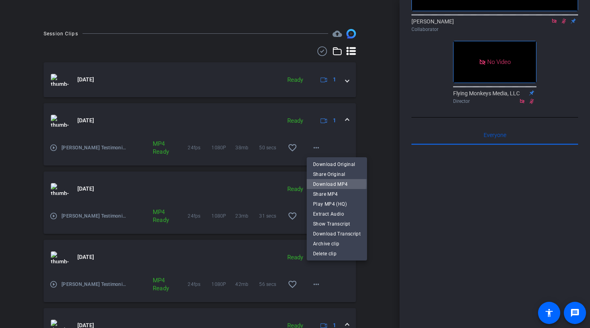
click at [326, 183] on span "Download MP4" at bounding box center [337, 184] width 48 height 10
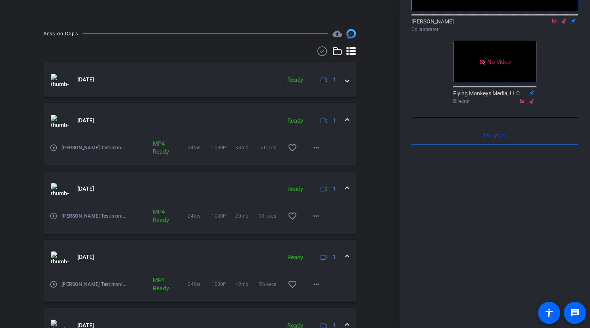
click at [345, 118] on span at bounding box center [346, 120] width 3 height 8
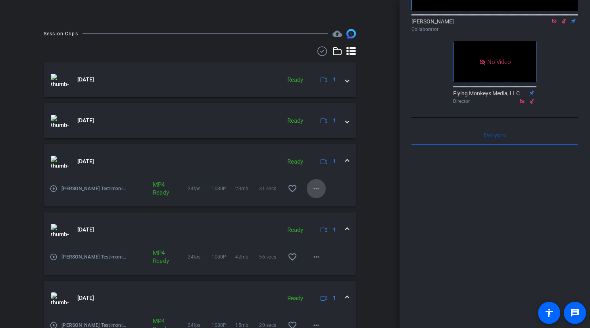
click at [310, 192] on span at bounding box center [316, 188] width 19 height 19
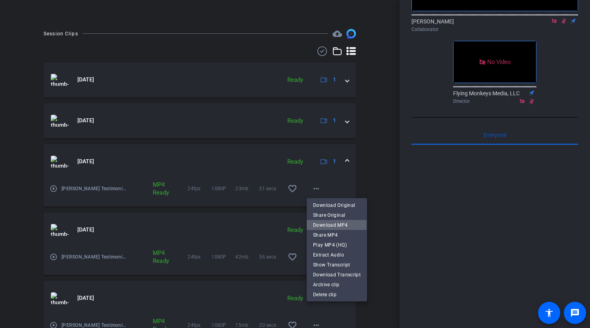
click at [320, 225] on span "Download MP4" at bounding box center [337, 225] width 48 height 10
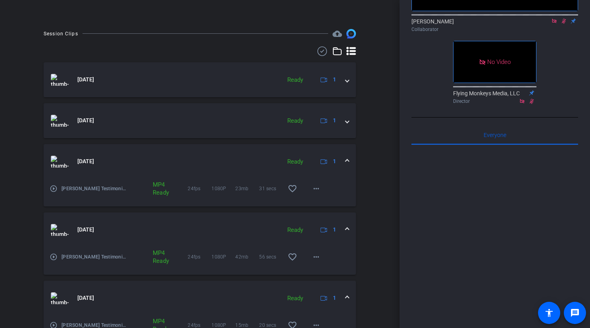
click at [349, 159] on mat-expansion-panel-header "[DATE] Ready 1" at bounding box center [200, 161] width 312 height 35
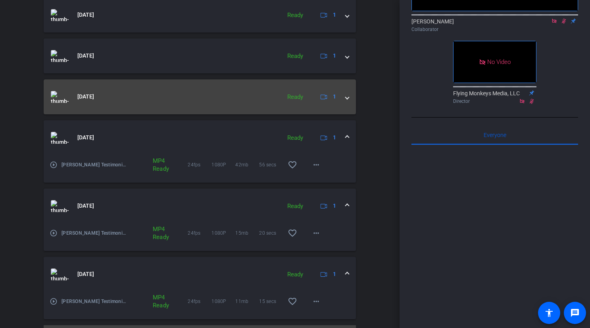
scroll to position [265, 0]
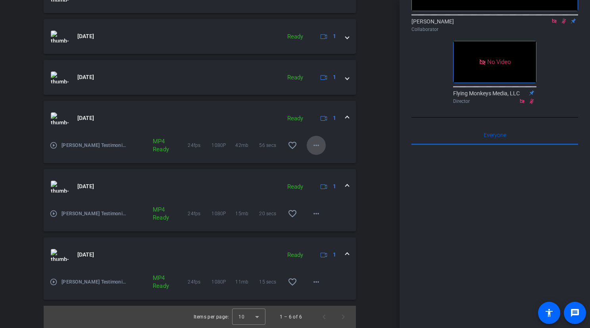
click at [319, 145] on mat-icon "more_horiz" at bounding box center [316, 145] width 10 height 10
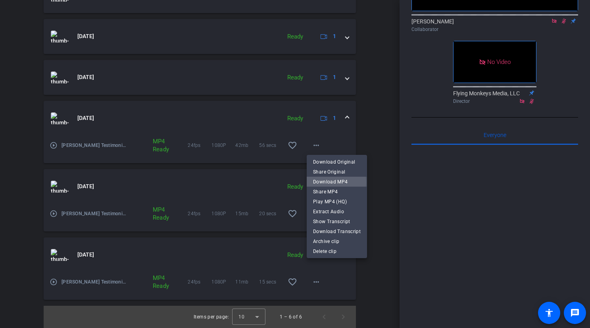
click at [331, 182] on span "Download MP4" at bounding box center [337, 182] width 48 height 10
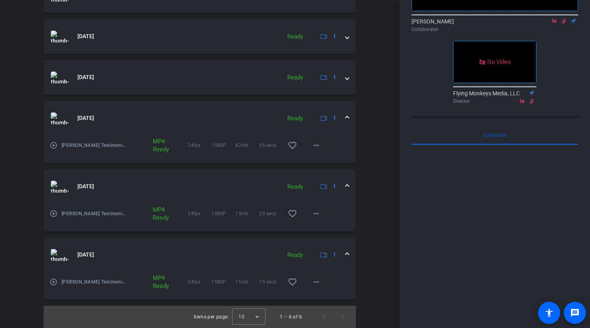
click at [348, 114] on span at bounding box center [346, 118] width 3 height 8
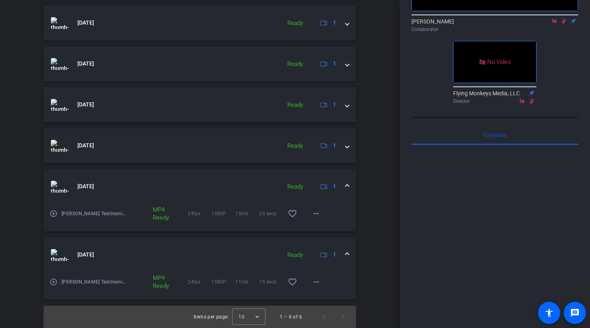
scroll to position [238, 0]
click at [322, 218] on span at bounding box center [316, 213] width 19 height 19
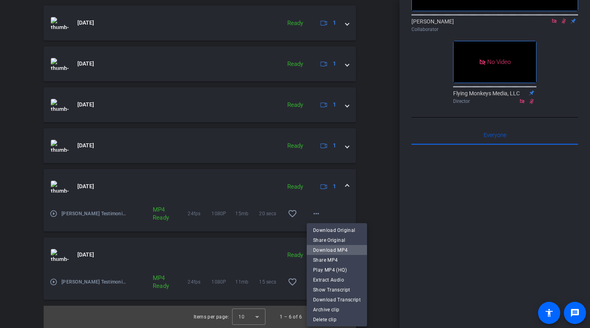
click at [337, 253] on span "Download MP4" at bounding box center [337, 250] width 48 height 10
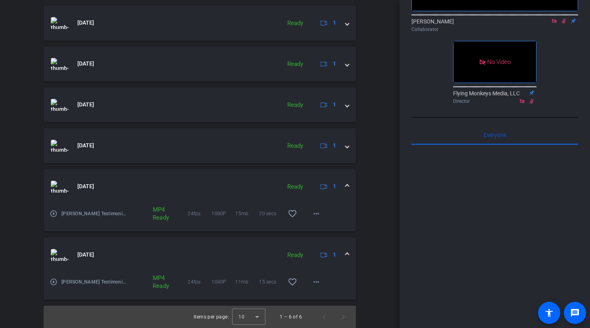
click at [343, 189] on div "[DATE] Ready 1" at bounding box center [198, 186] width 295 height 12
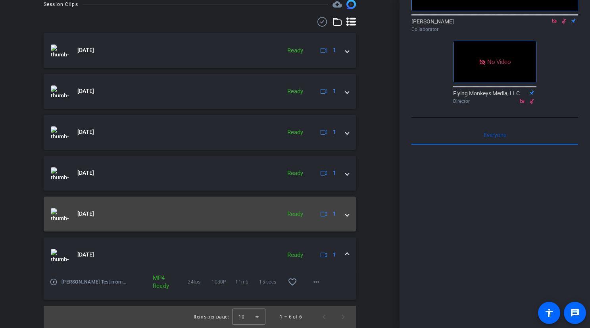
scroll to position [210, 0]
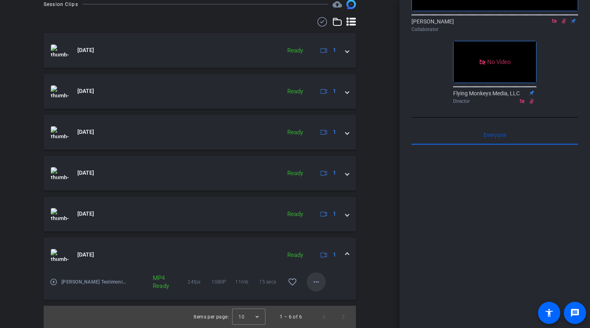
click at [316, 286] on mat-icon "more_horiz" at bounding box center [316, 282] width 10 height 10
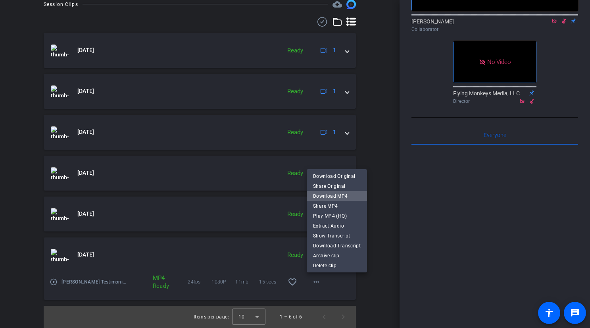
click at [348, 194] on span "Download MP4" at bounding box center [337, 196] width 48 height 10
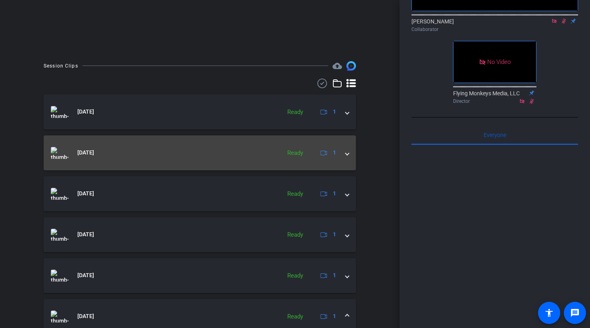
scroll to position [148, 0]
